Goal: Use online tool/utility: Utilize a website feature to perform a specific function

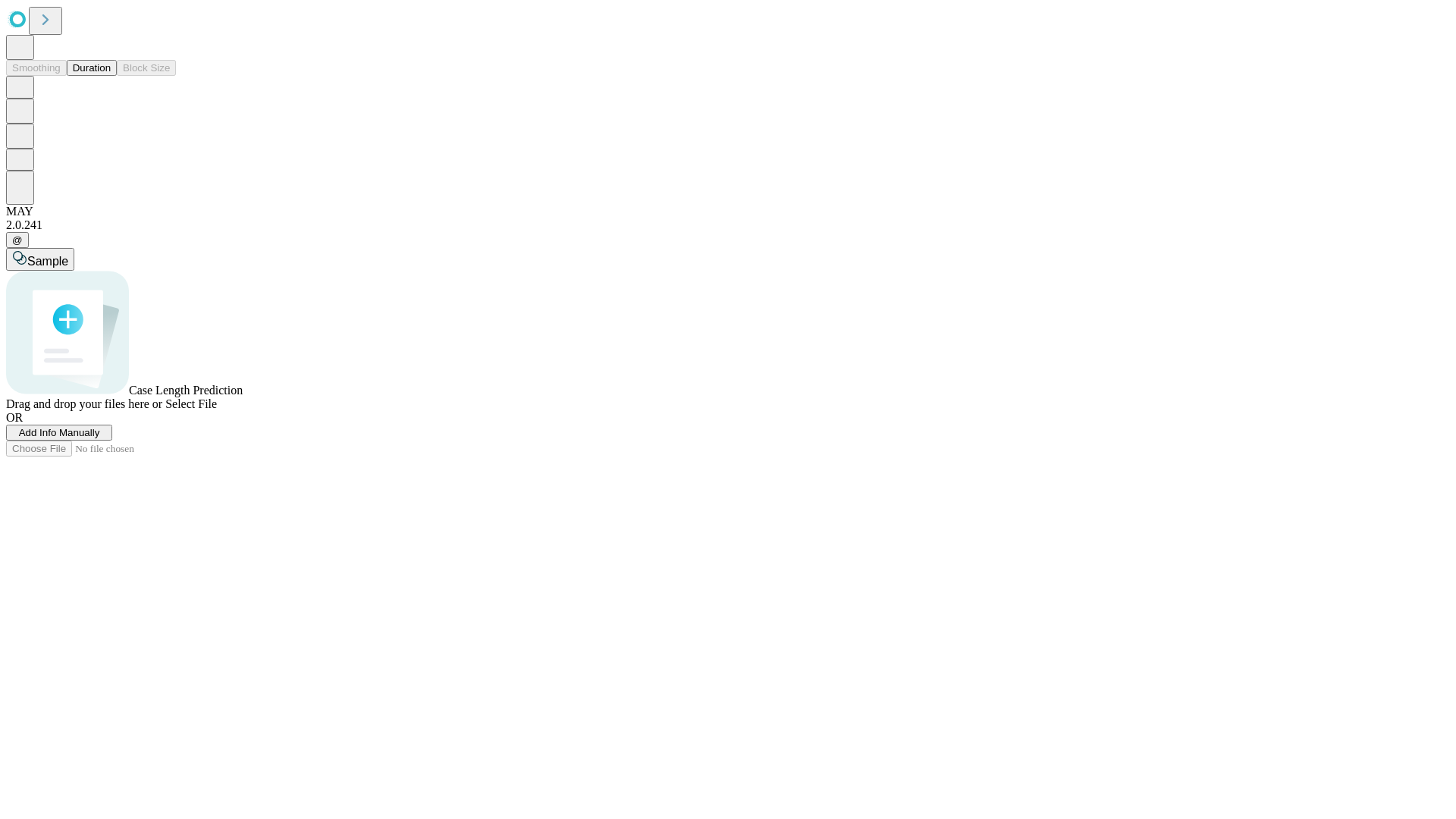
click at [110, 76] on button "Duration" at bounding box center [92, 68] width 50 height 16
click at [100, 439] on span "Add Info Manually" at bounding box center [60, 433] width 81 height 11
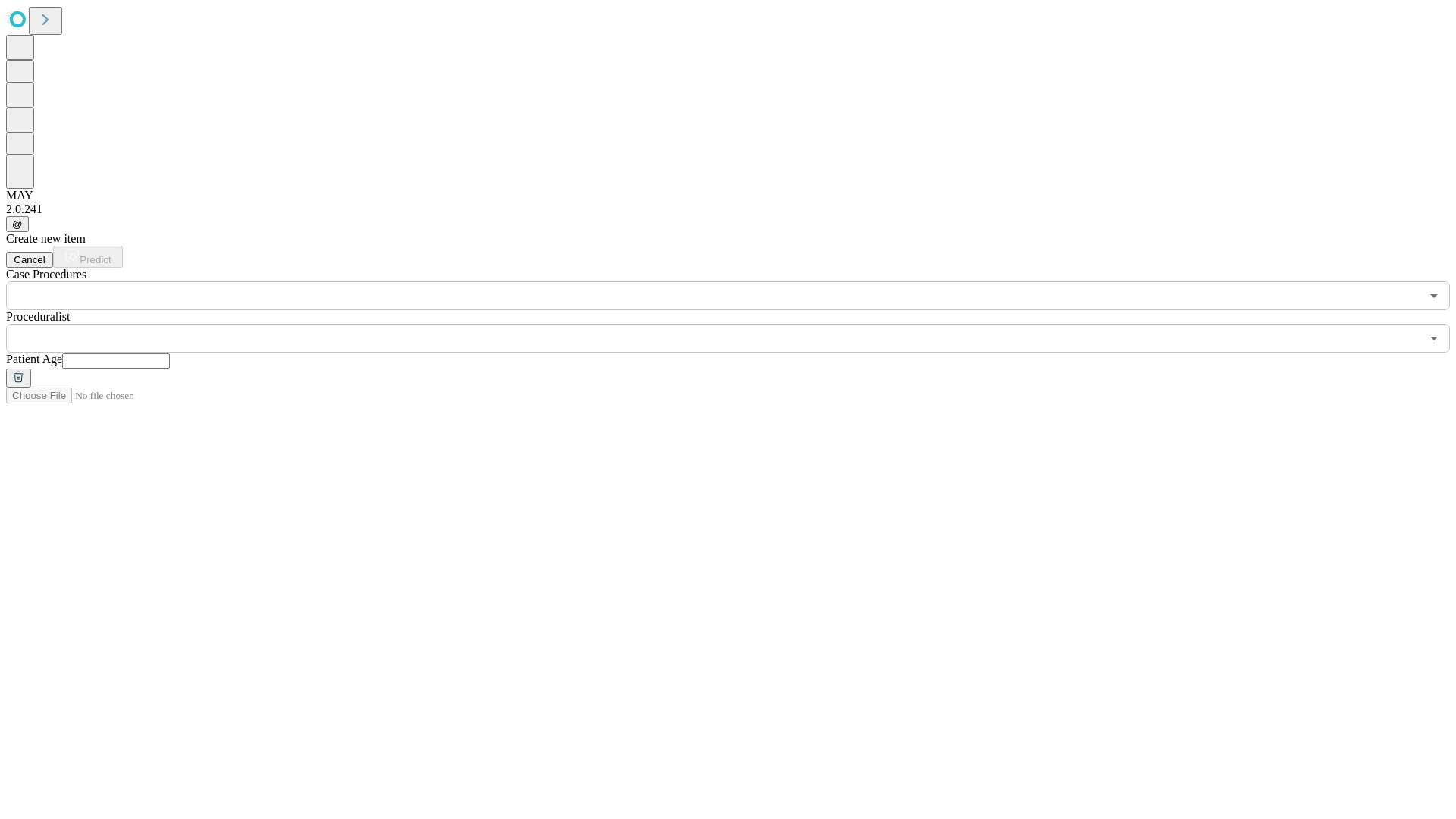
click at [170, 354] on input "text" at bounding box center [116, 361] width 108 height 15
type input "**"
click at [739, 324] on input "text" at bounding box center [713, 339] width 1414 height 29
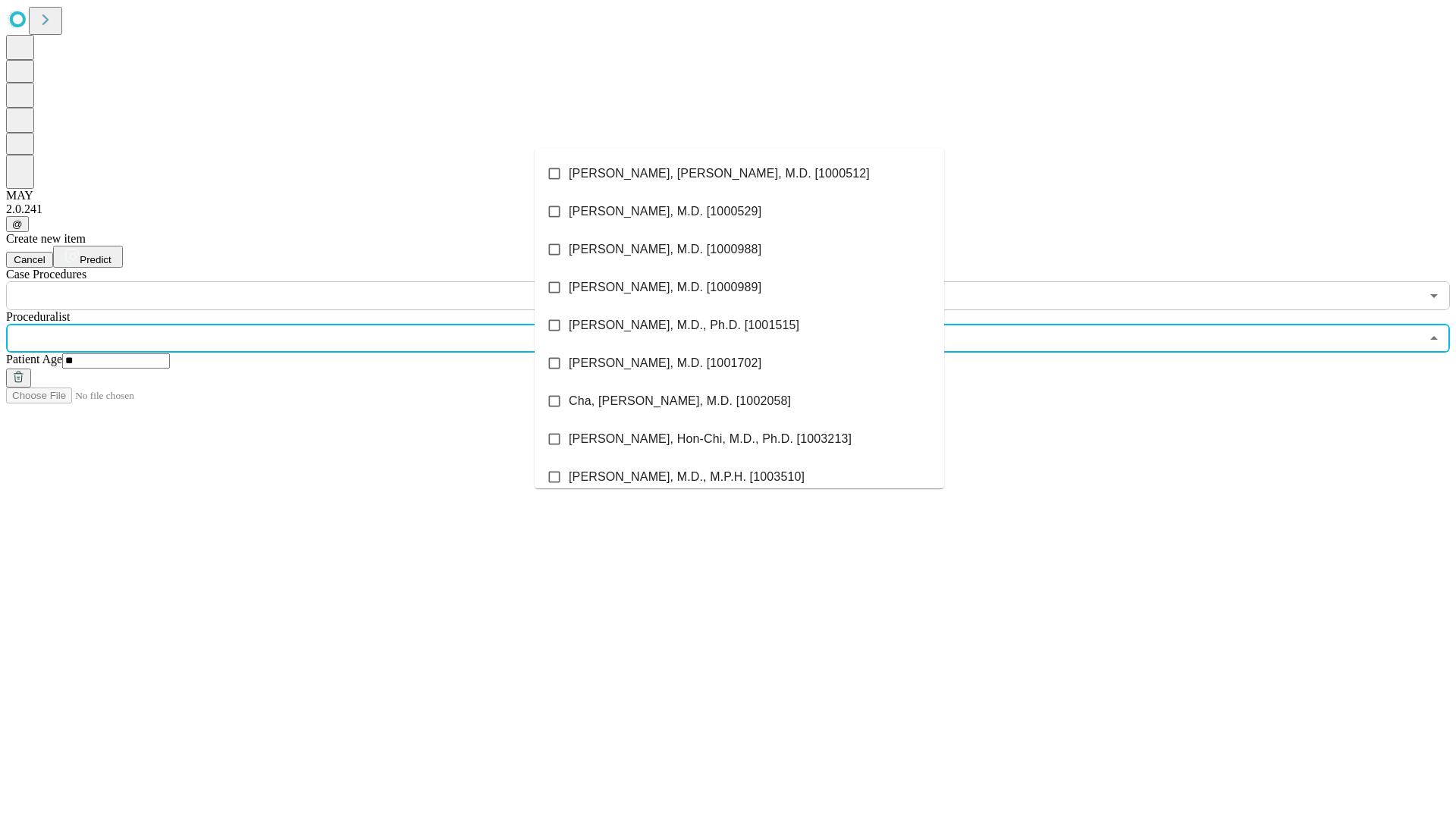
click at [740, 173] on li "[PERSON_NAME], [PERSON_NAME], M.D. [1000512]" at bounding box center [739, 173] width 409 height 38
click at [318, 281] on input "text" at bounding box center [713, 296] width 1414 height 29
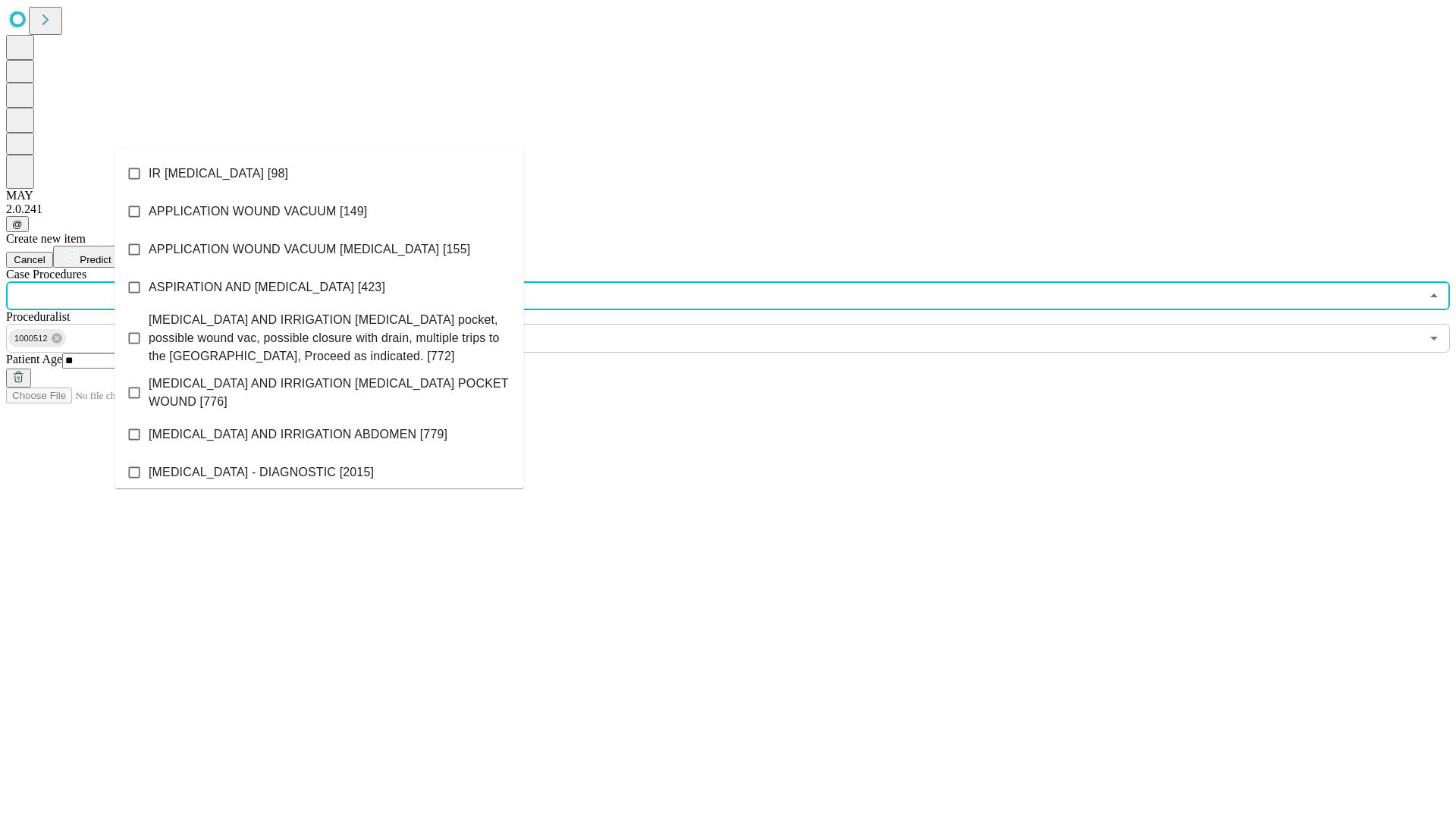
click at [319, 173] on li "IR [MEDICAL_DATA] [98]" at bounding box center [319, 173] width 409 height 38
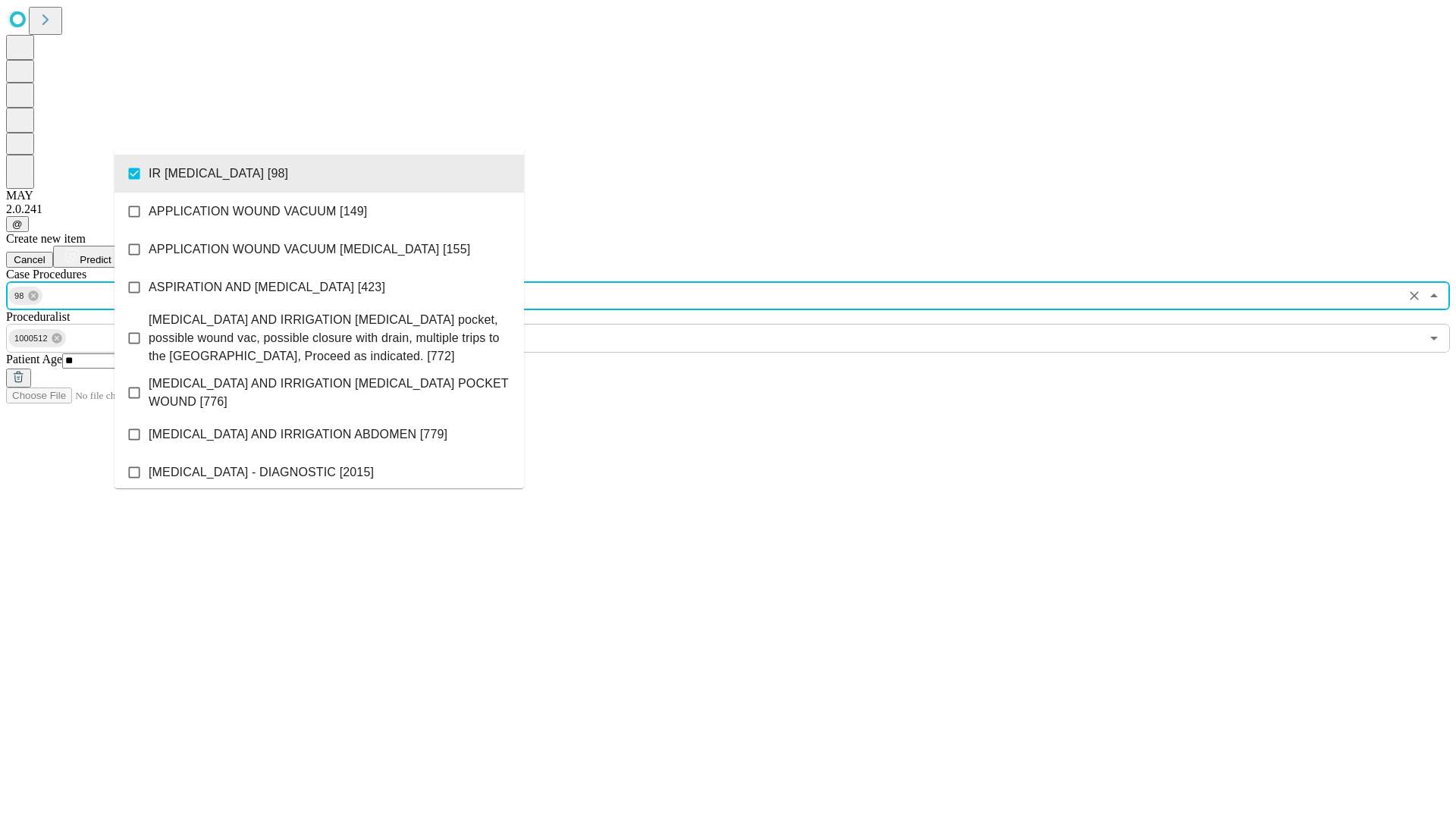
click at [110, 254] on span "Predict" at bounding box center [95, 260] width 31 height 11
